Goal: Information Seeking & Learning: Learn about a topic

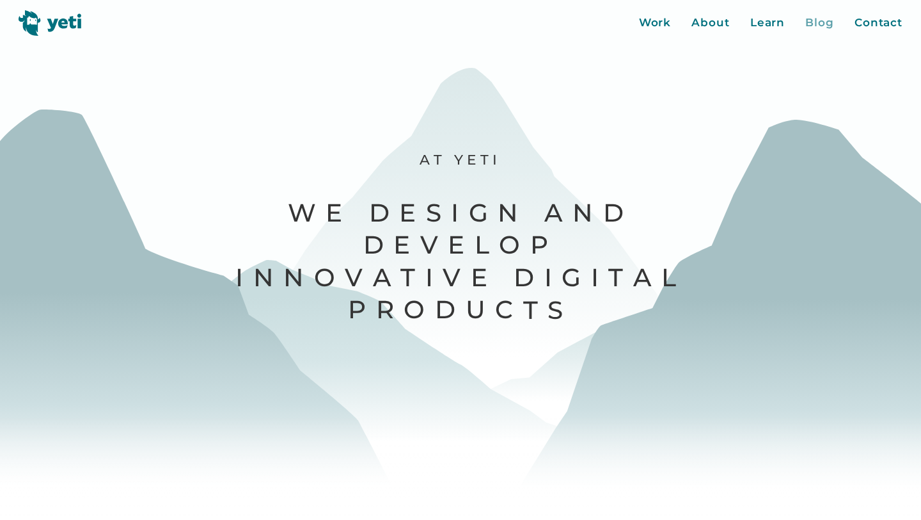
click at [808, 20] on div "Blog" at bounding box center [820, 23] width 29 height 17
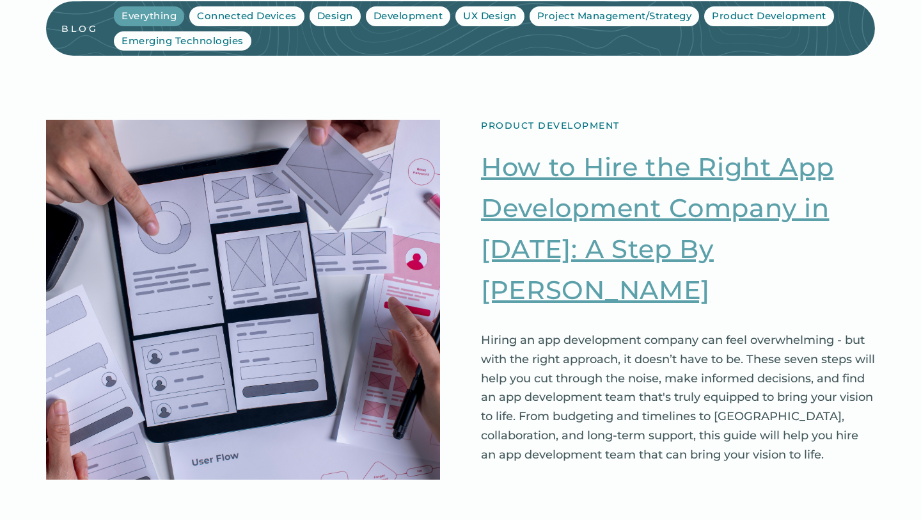
scroll to position [67, 0]
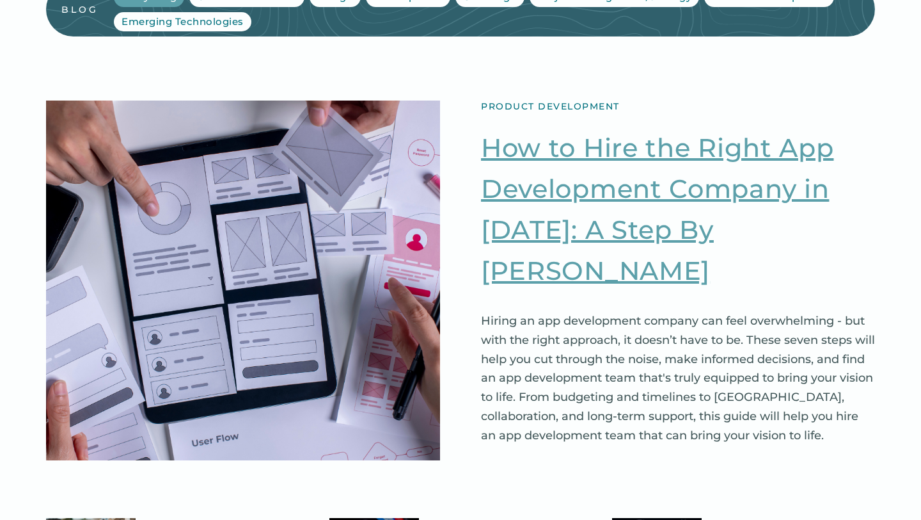
click at [786, 218] on link "How to Hire the Right App Development Company in 2025: A Step By Step Guide" at bounding box center [678, 209] width 394 height 164
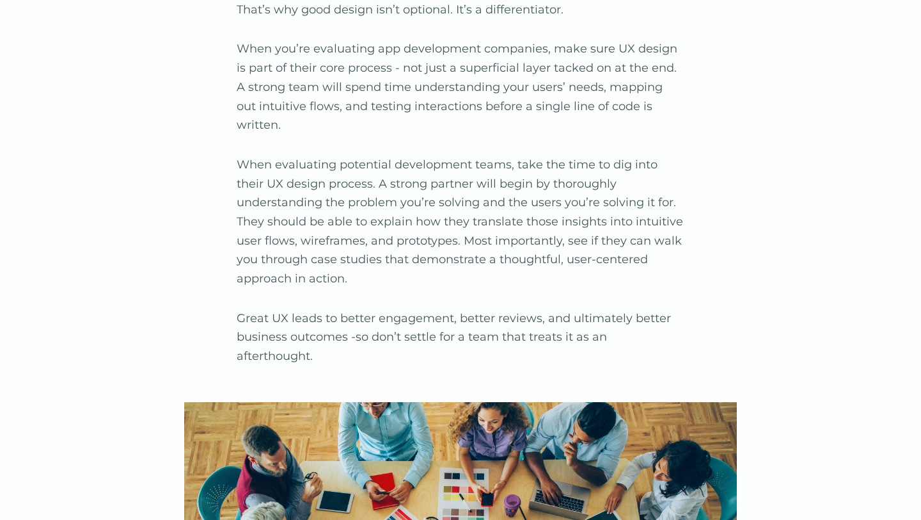
scroll to position [4536, 0]
